Goal: Navigation & Orientation: Find specific page/section

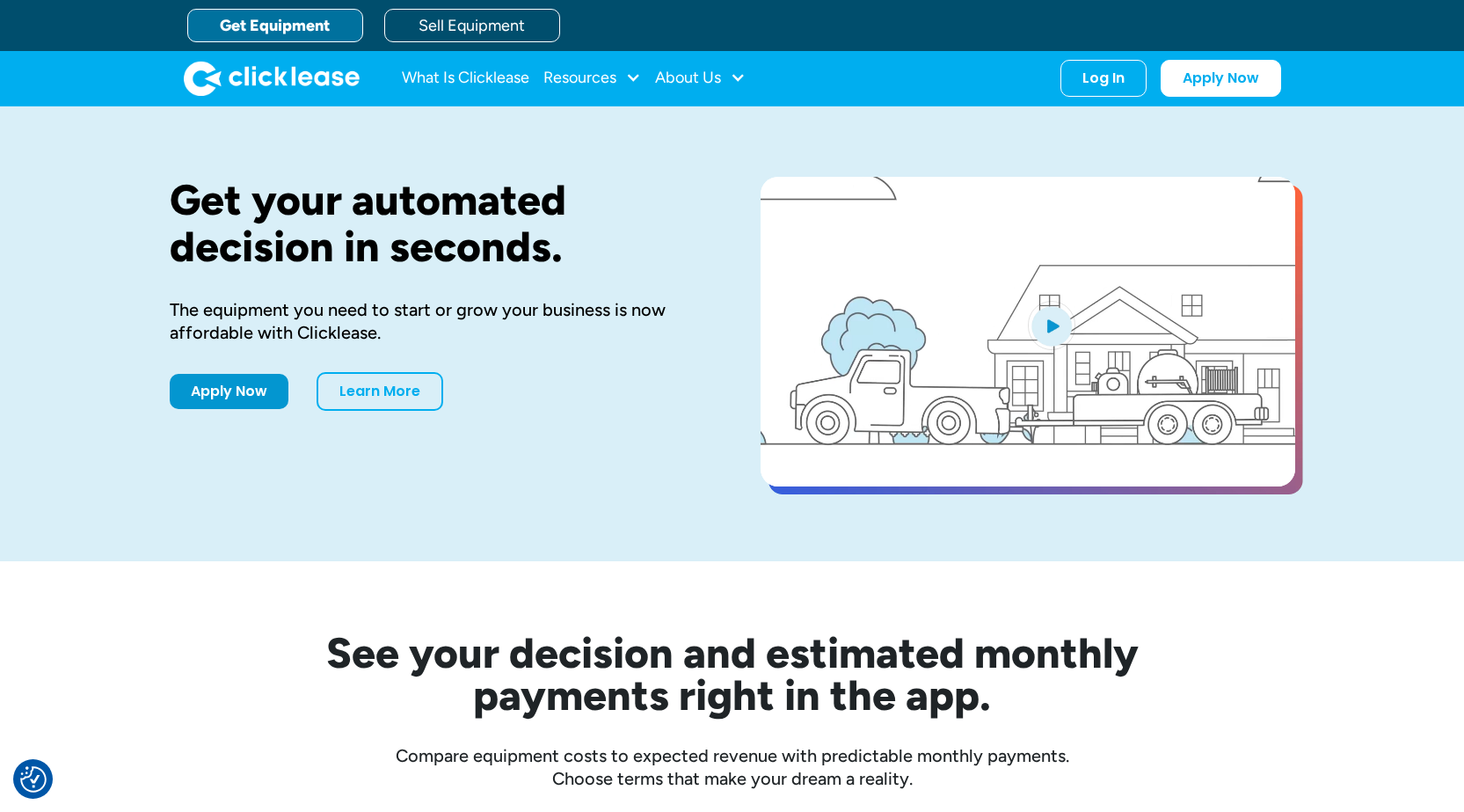
click at [1108, 83] on div "Log In" at bounding box center [1104, 78] width 42 height 18
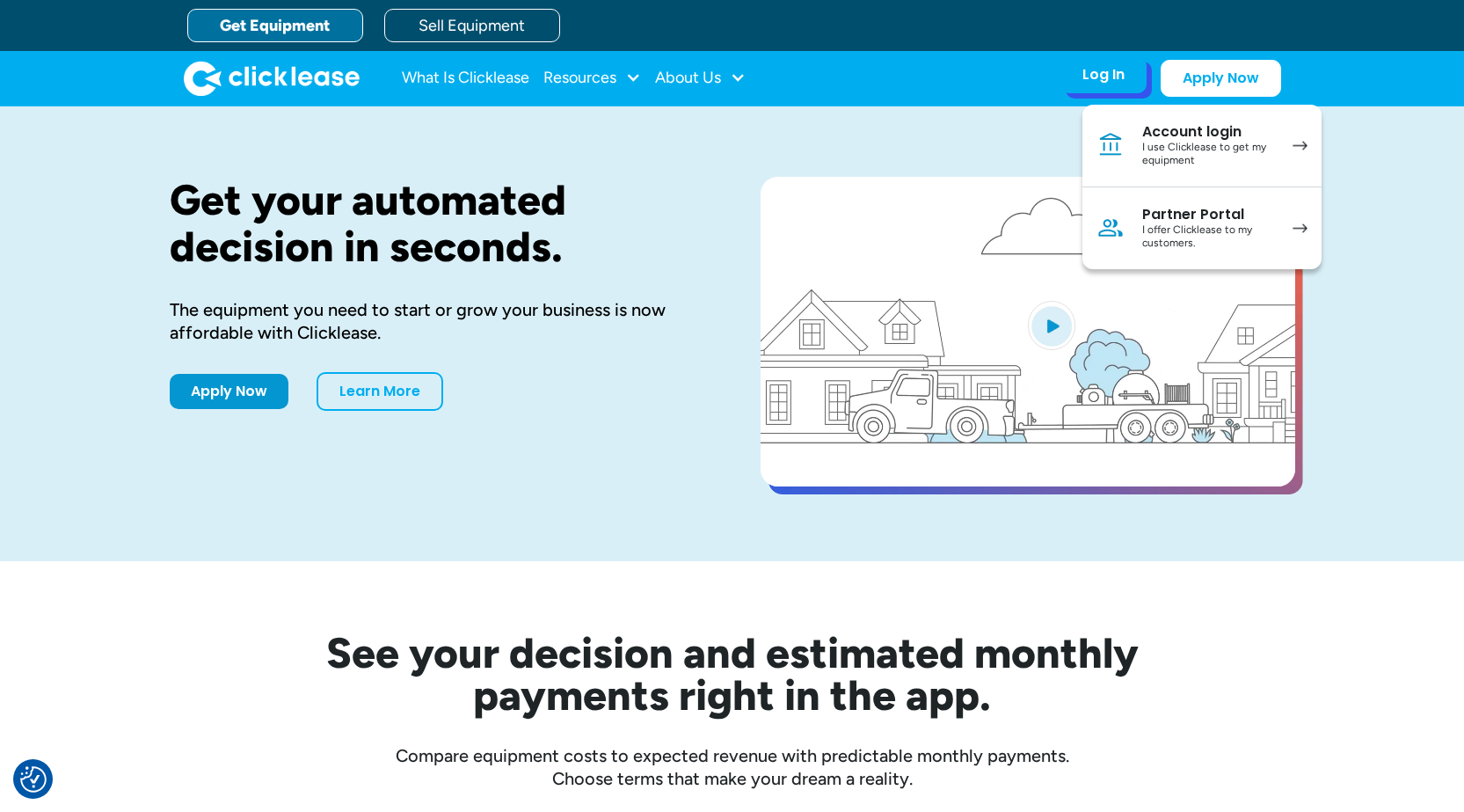
click at [1101, 91] on div "Log In Account login I use Clicklease to get my equipment Partner Portal I offe…" at bounding box center [1104, 75] width 86 height 37
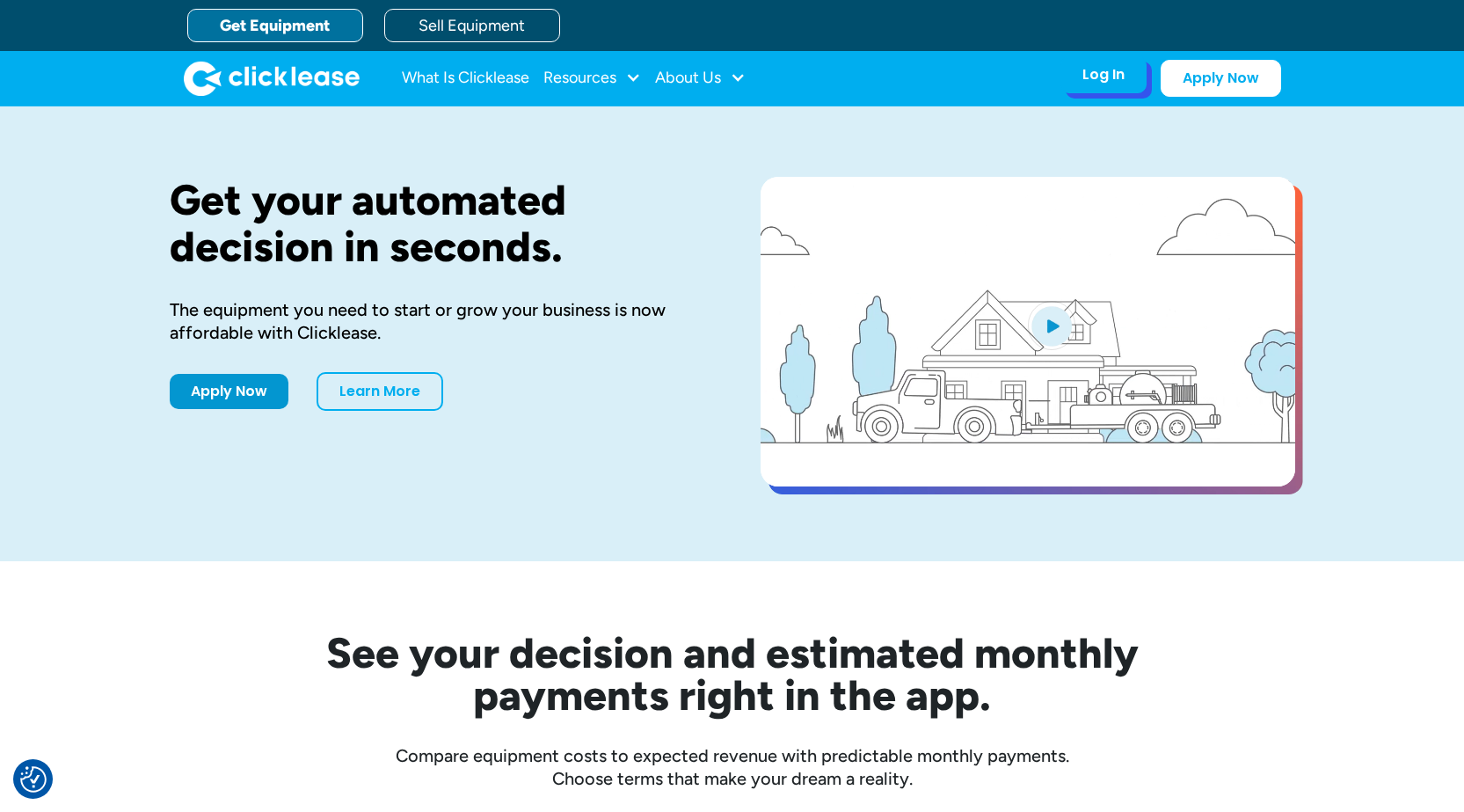
click at [1103, 81] on div "Log In" at bounding box center [1104, 75] width 42 height 18
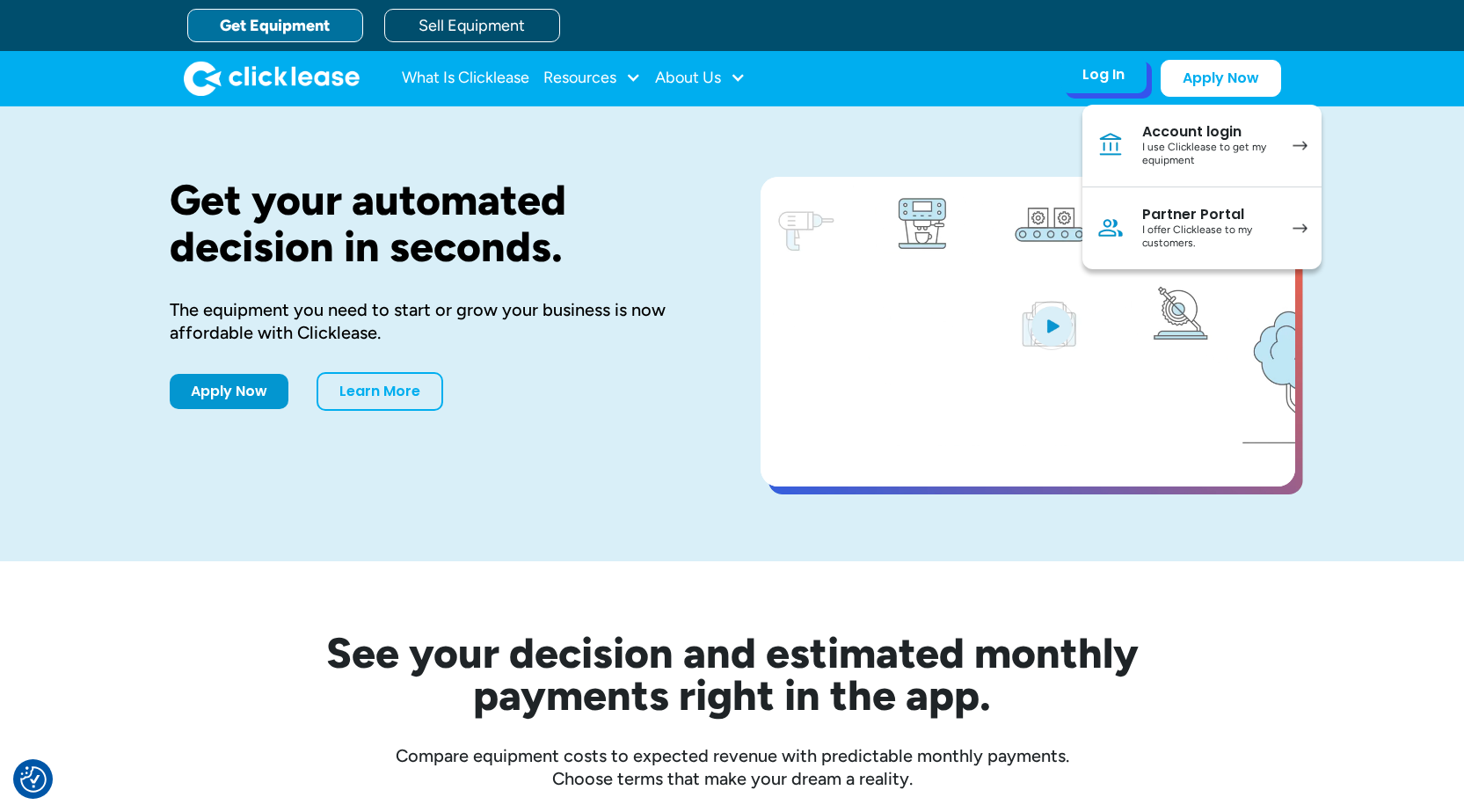
click at [1209, 148] on div "I use Clicklease to get my equipment" at bounding box center [1209, 154] width 133 height 27
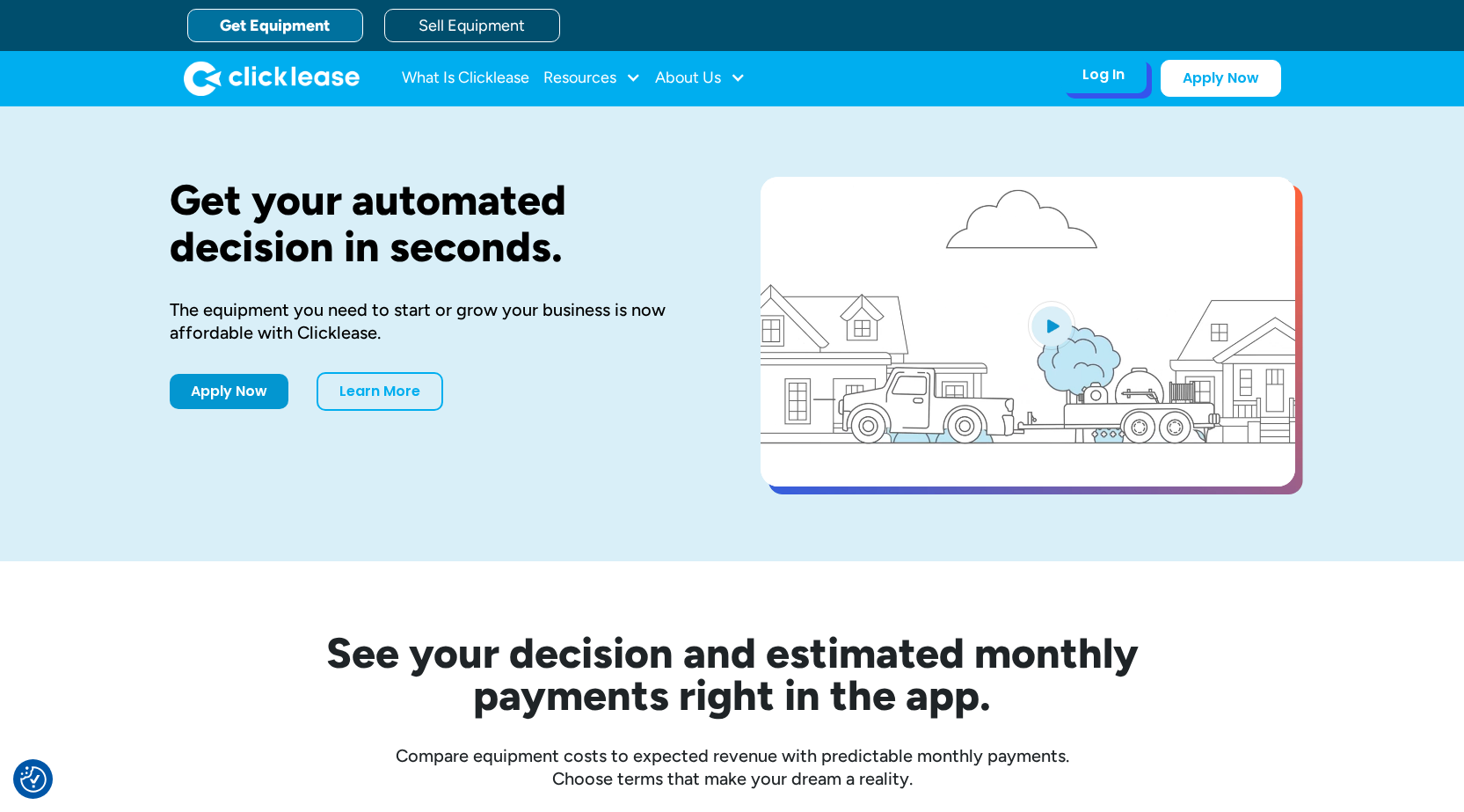
click at [1111, 90] on div "Log In Account login I use Clicklease to get my equipment Partner Portal I offe…" at bounding box center [1104, 75] width 86 height 37
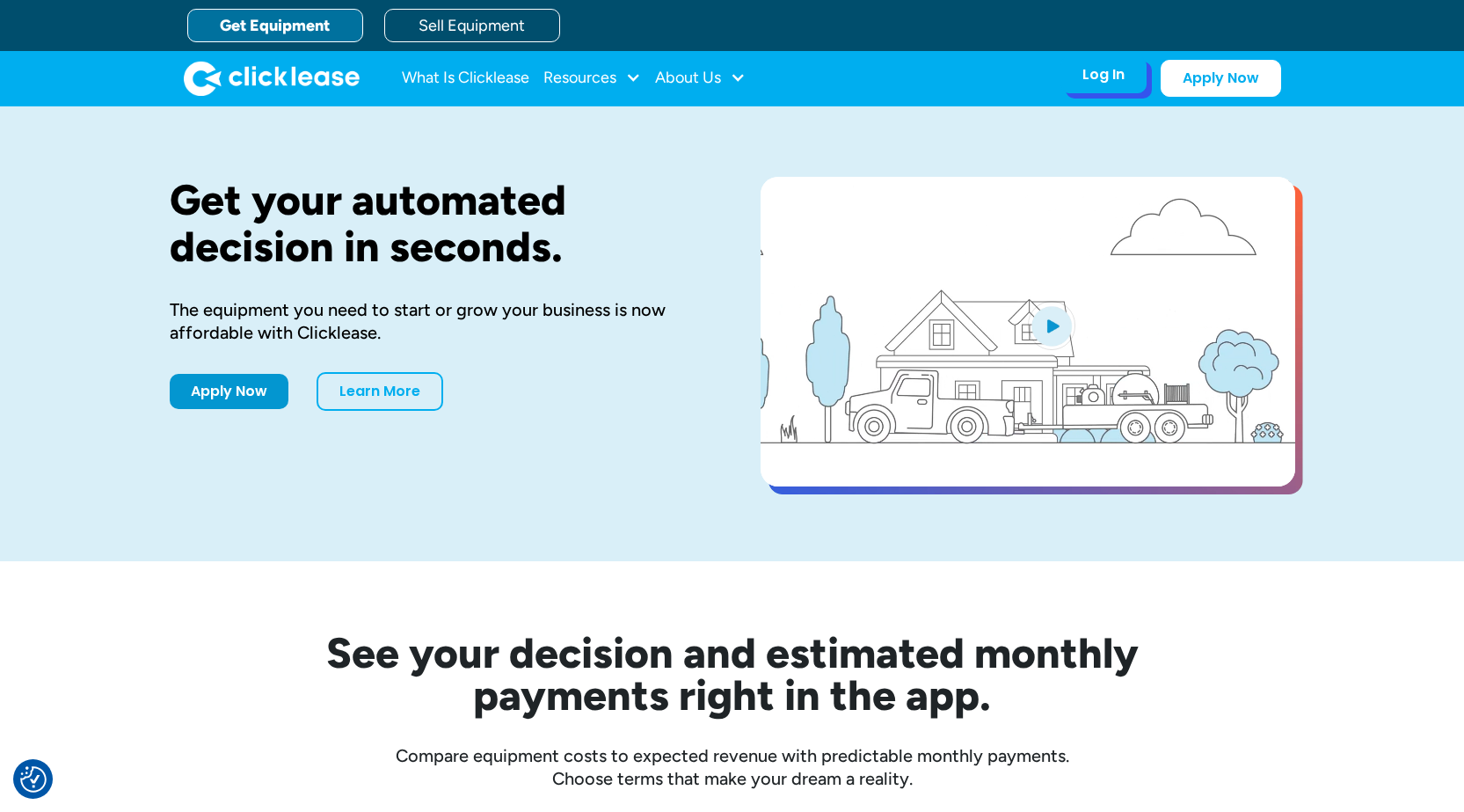
click at [1125, 78] on div "Log In Account login I use Clicklease to get my equipment Partner Portal I offe…" at bounding box center [1104, 75] width 86 height 37
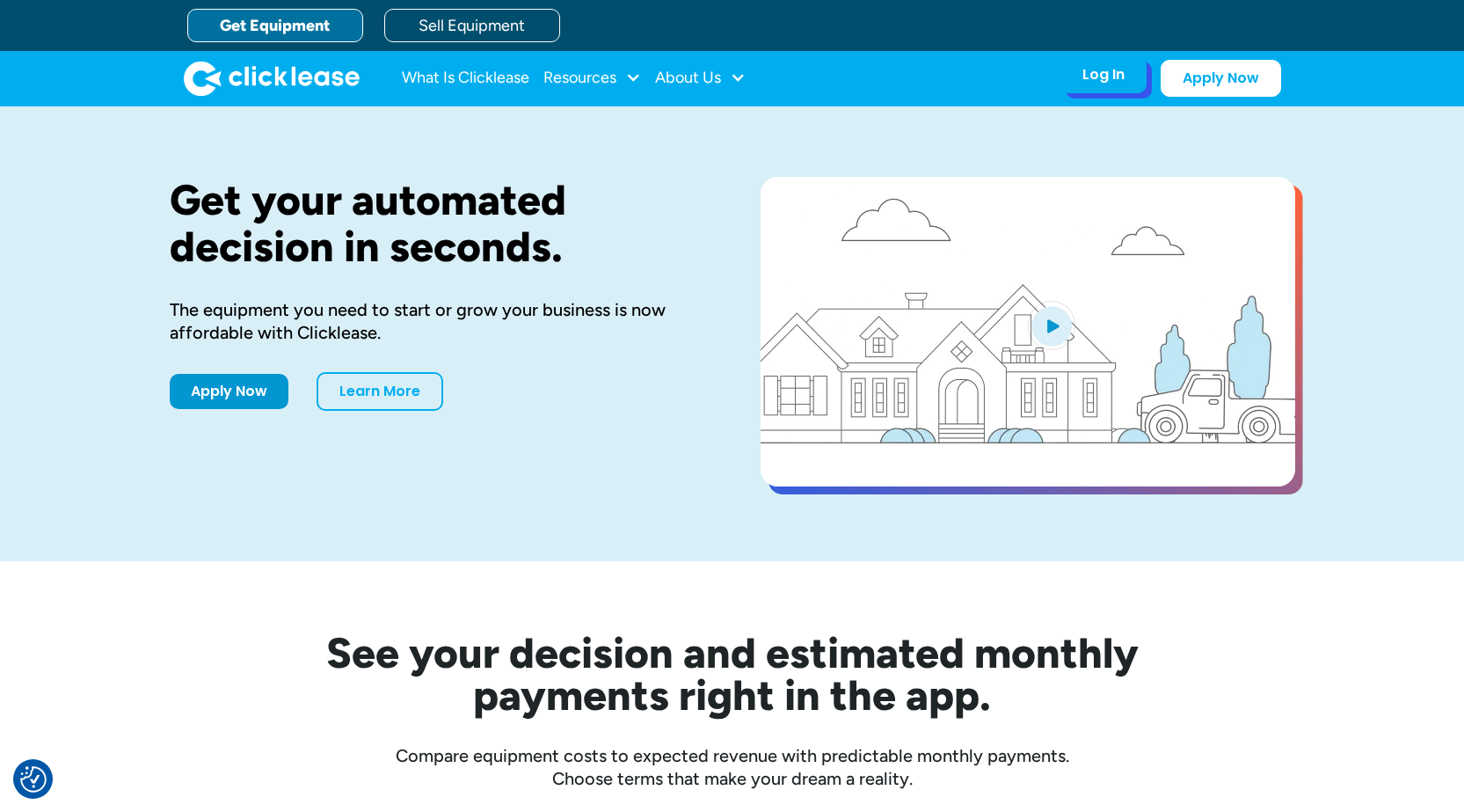
click at [1104, 63] on div "Log In Account login I use Clicklease to get my equipment Partner Portal I offe…" at bounding box center [1104, 75] width 86 height 37
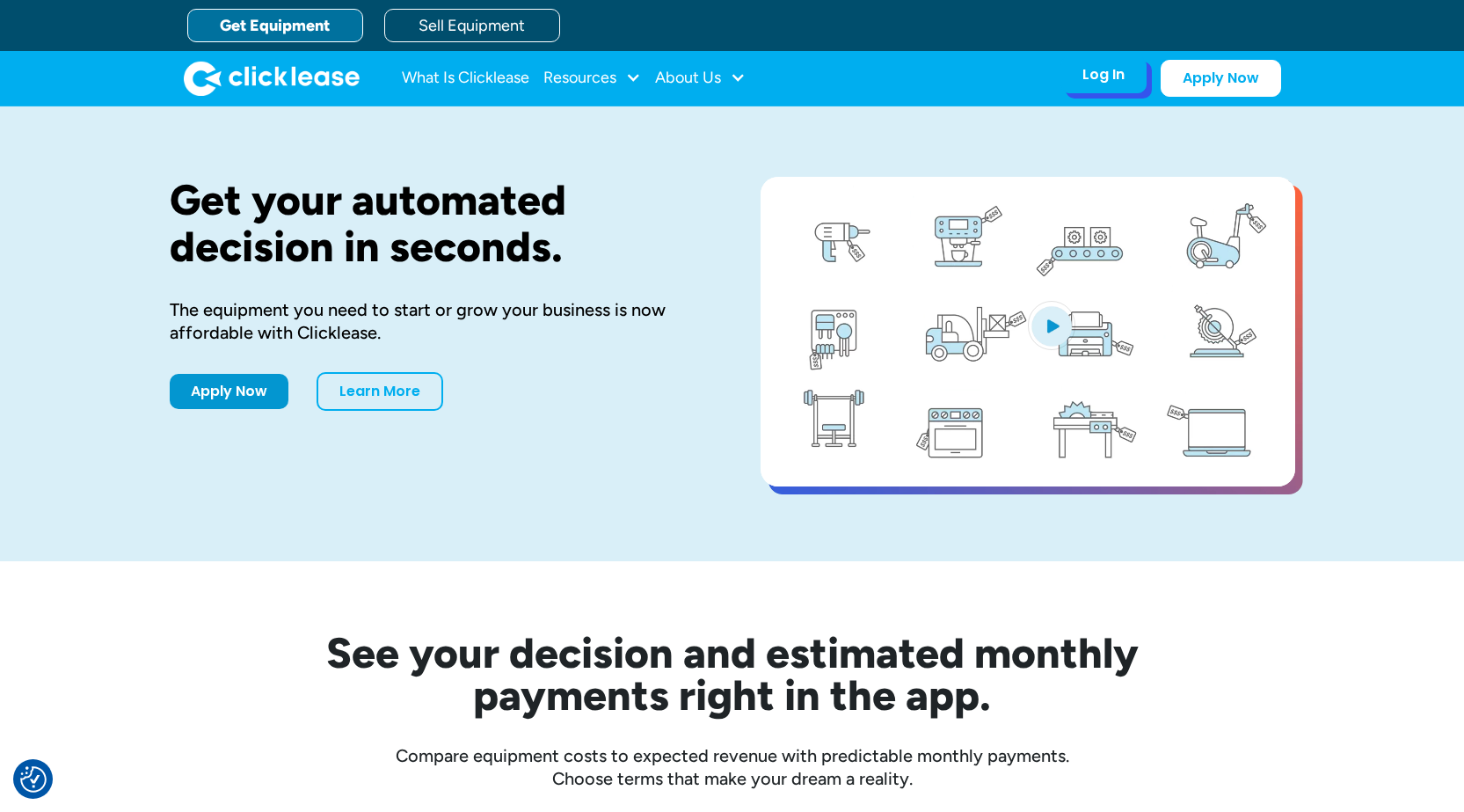
click at [1100, 85] on div "Log In Account login I use Clicklease to get my equipment Partner Portal I offe…" at bounding box center [1104, 75] width 86 height 37
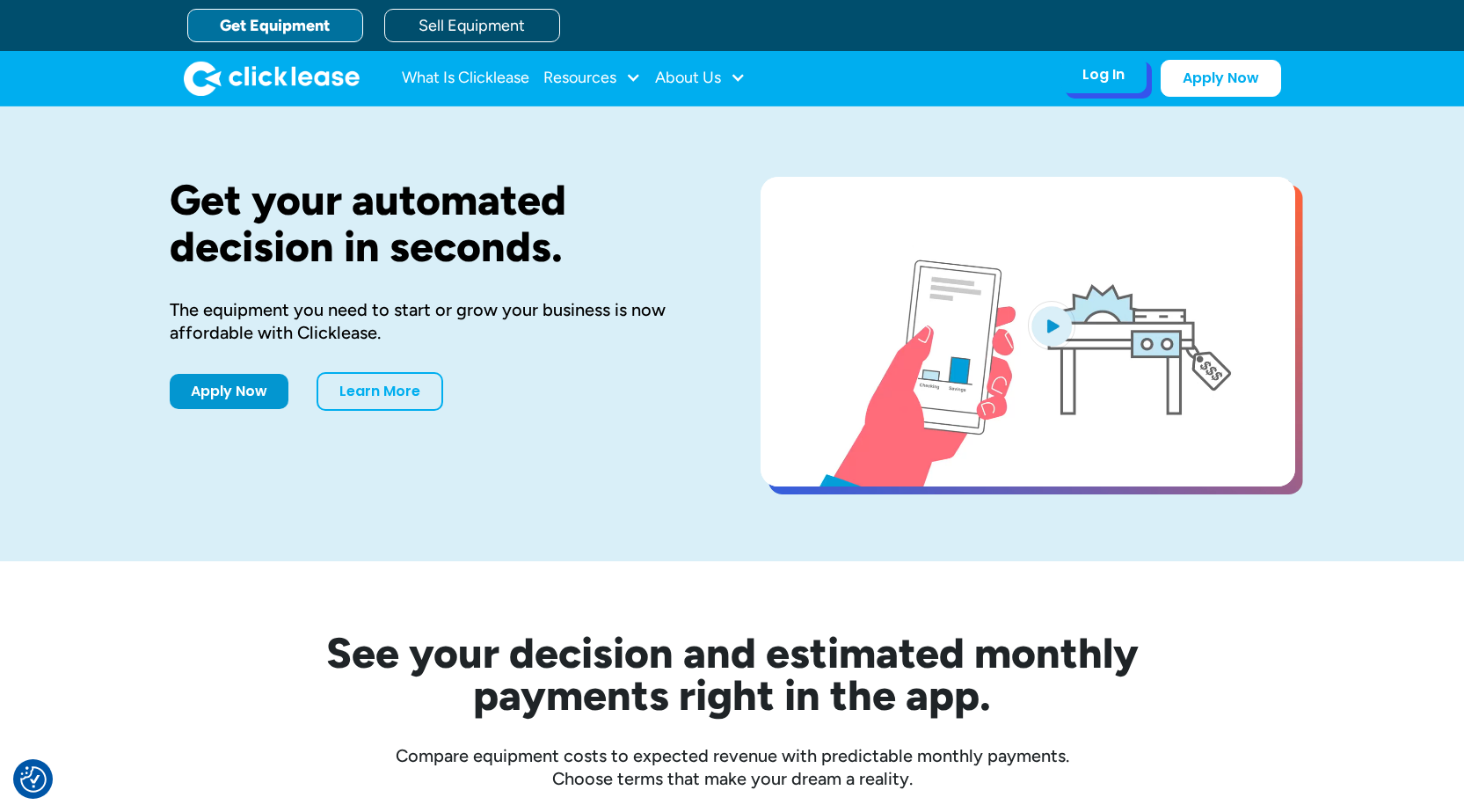
click at [1105, 74] on div "Log In" at bounding box center [1104, 75] width 42 height 18
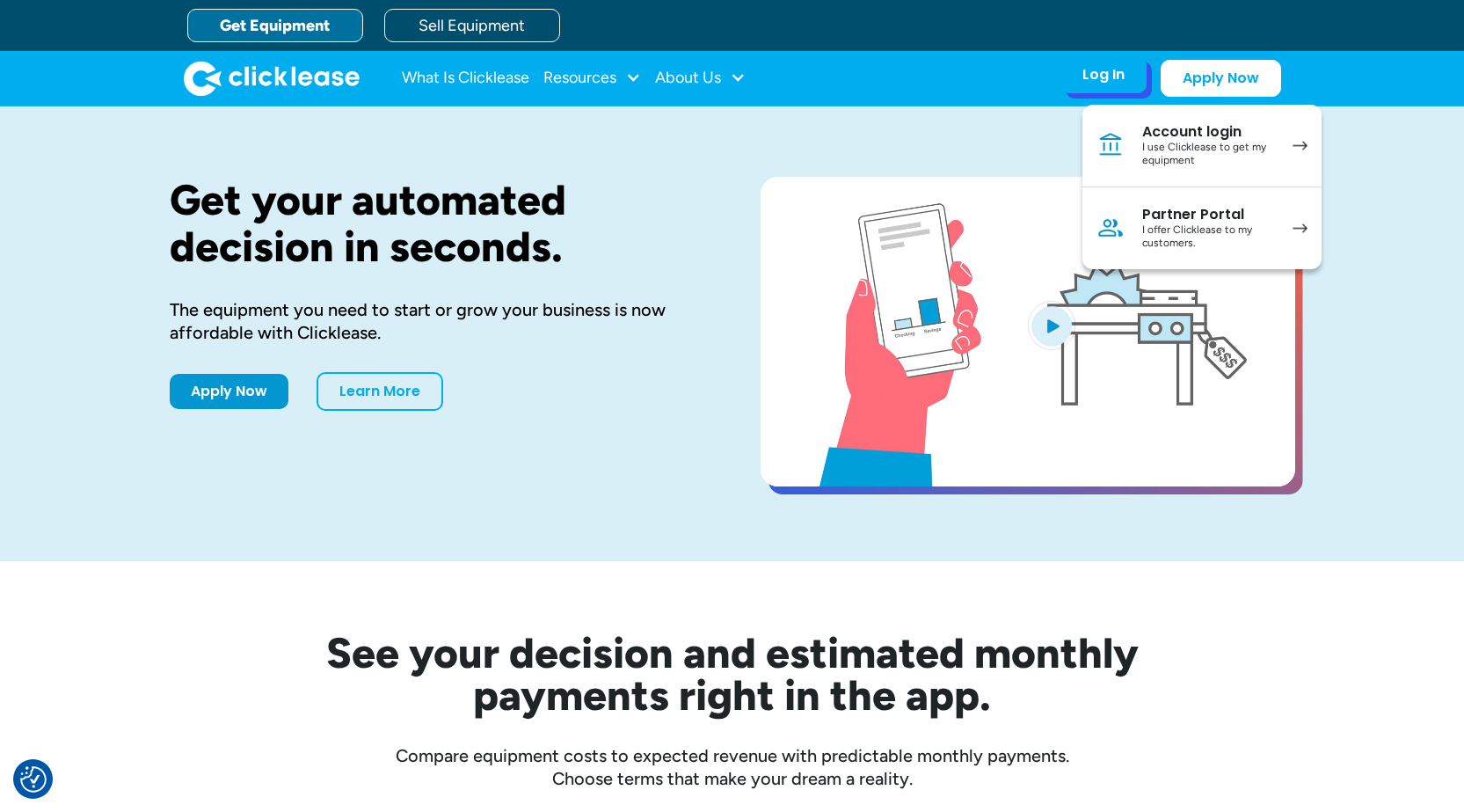
click at [1205, 163] on div "I use Clicklease to get my equipment" at bounding box center [1209, 154] width 133 height 27
